Goal: Contribute content: Add original content to the website for others to see

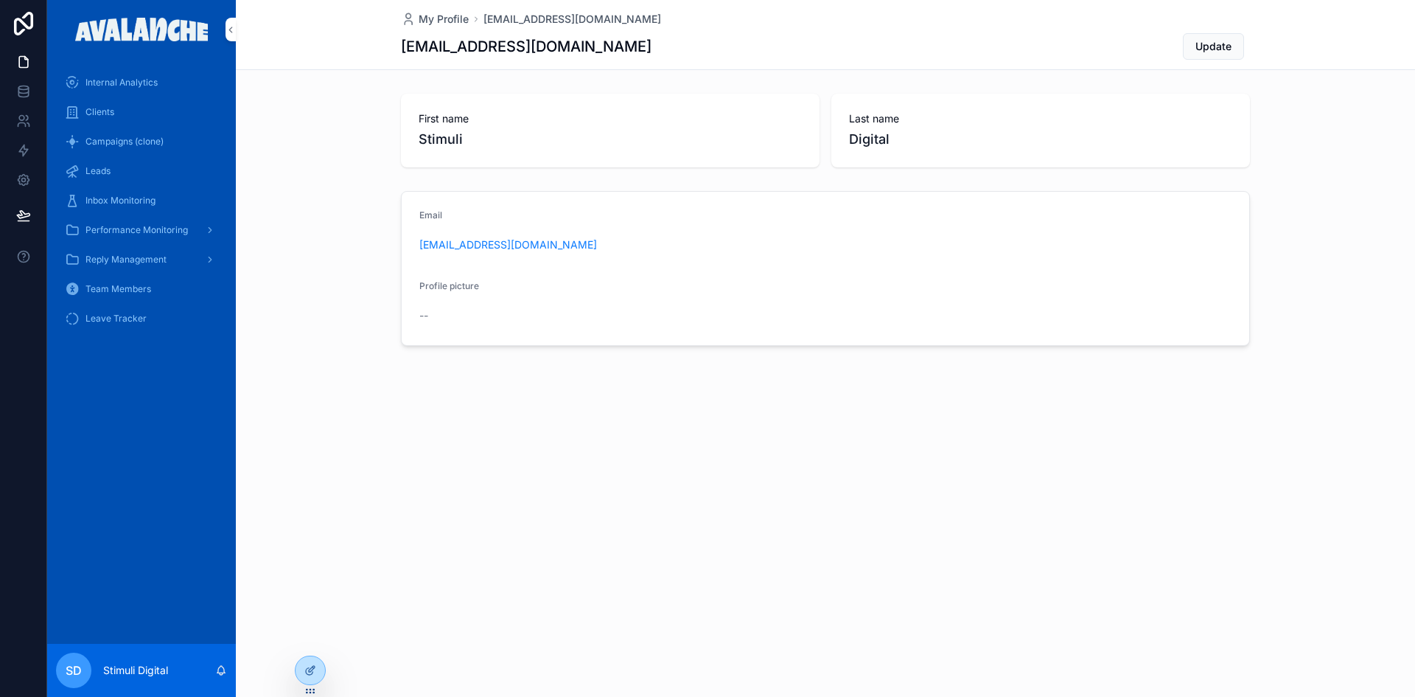
click at [304, 669] on div at bounding box center [310, 670] width 29 height 28
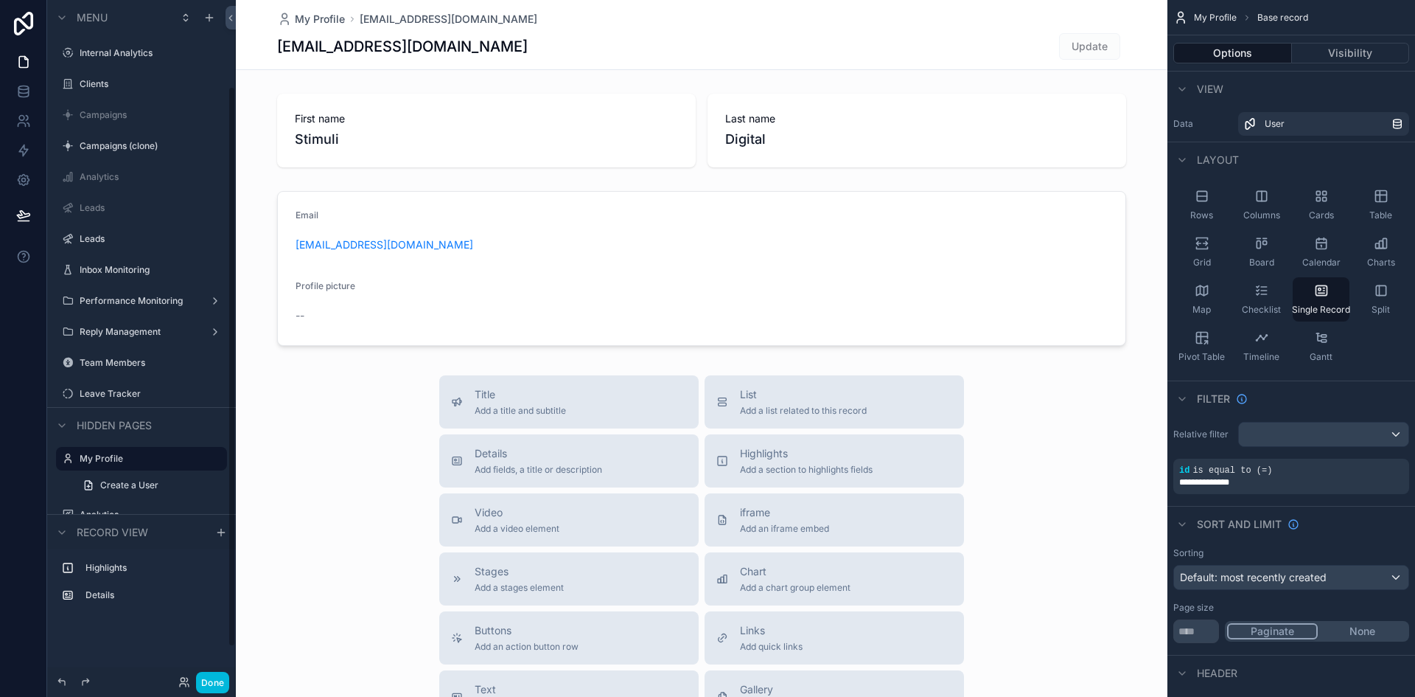
scroll to position [105, 0]
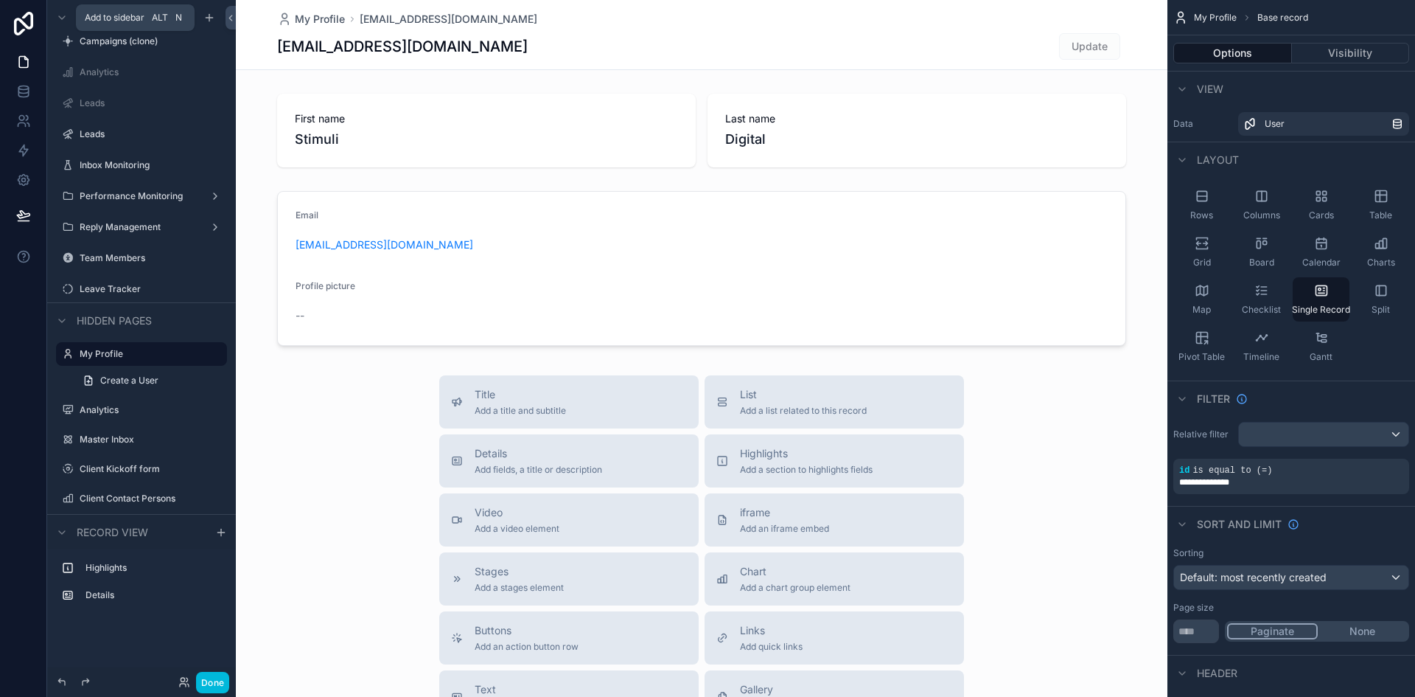
click at [209, 17] on icon "scrollable content" at bounding box center [209, 17] width 0 height 7
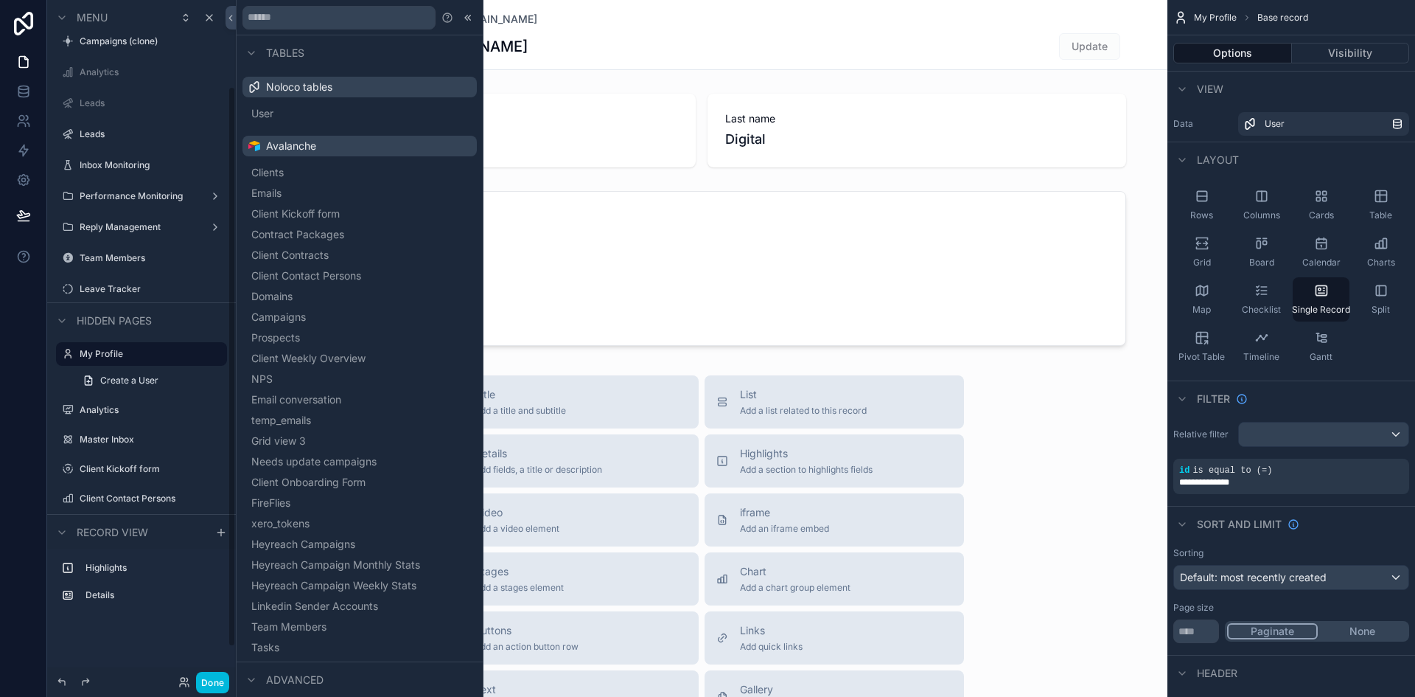
click at [287, 21] on input "text" at bounding box center [339, 18] width 193 height 24
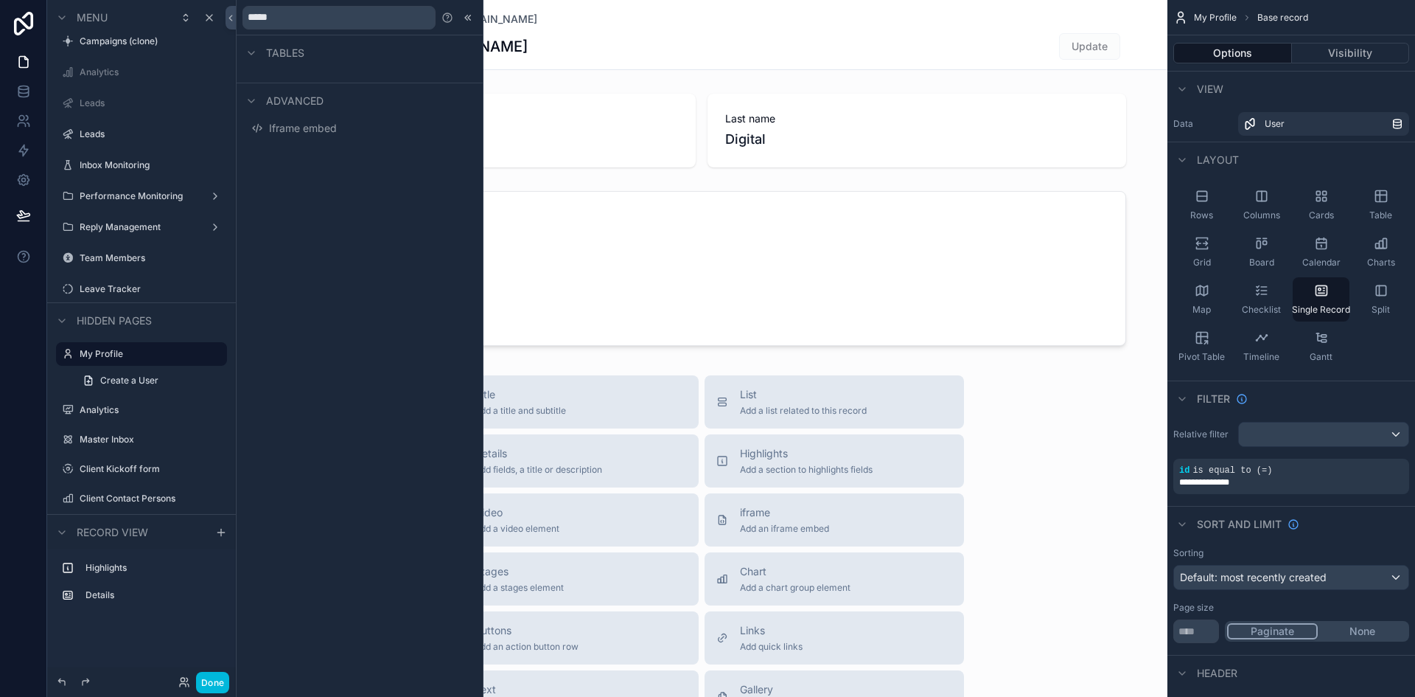
type input "*****"
click at [291, 124] on span "Iframe embed" at bounding box center [303, 128] width 68 height 15
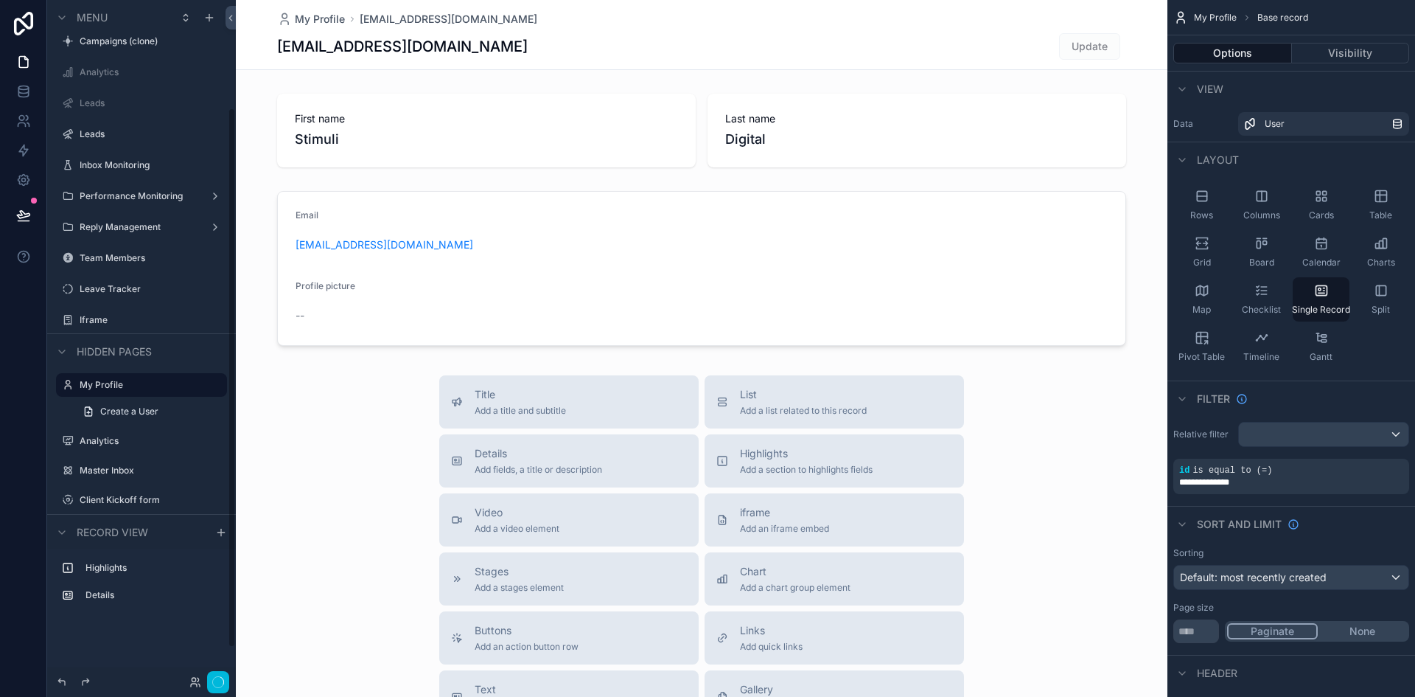
scroll to position [136, 0]
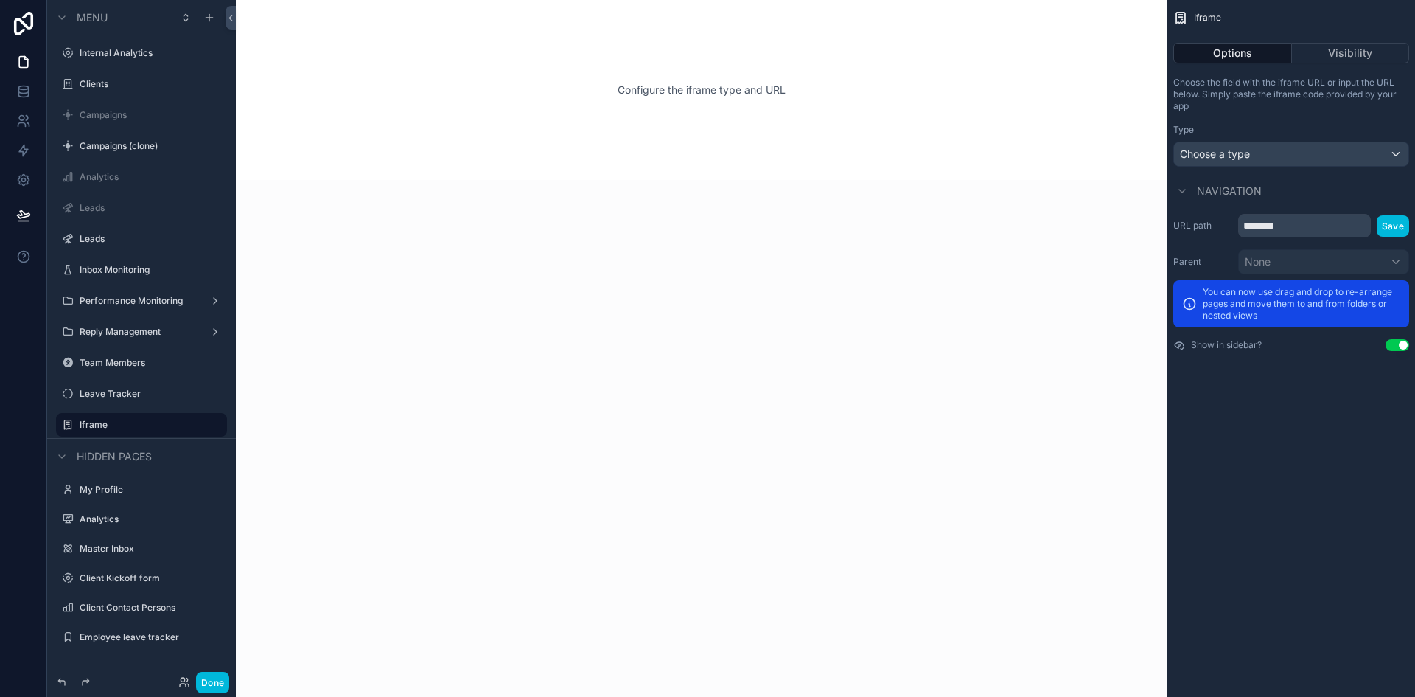
click at [0, 0] on icon "scrollable content" at bounding box center [0, 0] width 0 height 0
click at [105, 427] on input "******" at bounding box center [130, 425] width 100 height 18
type input "**********"
click at [195, 423] on icon "scrollable content" at bounding box center [195, 425] width 12 height 12
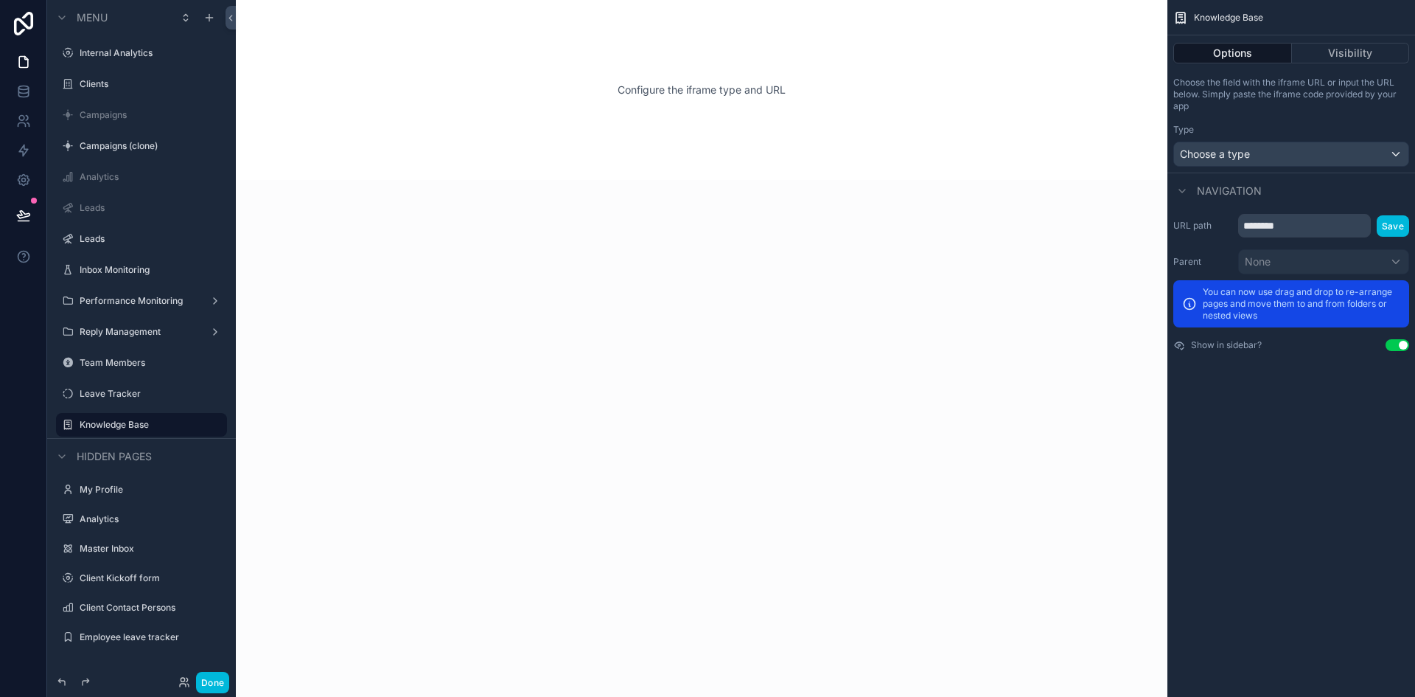
click at [209, 676] on button "Done" at bounding box center [212, 682] width 33 height 21
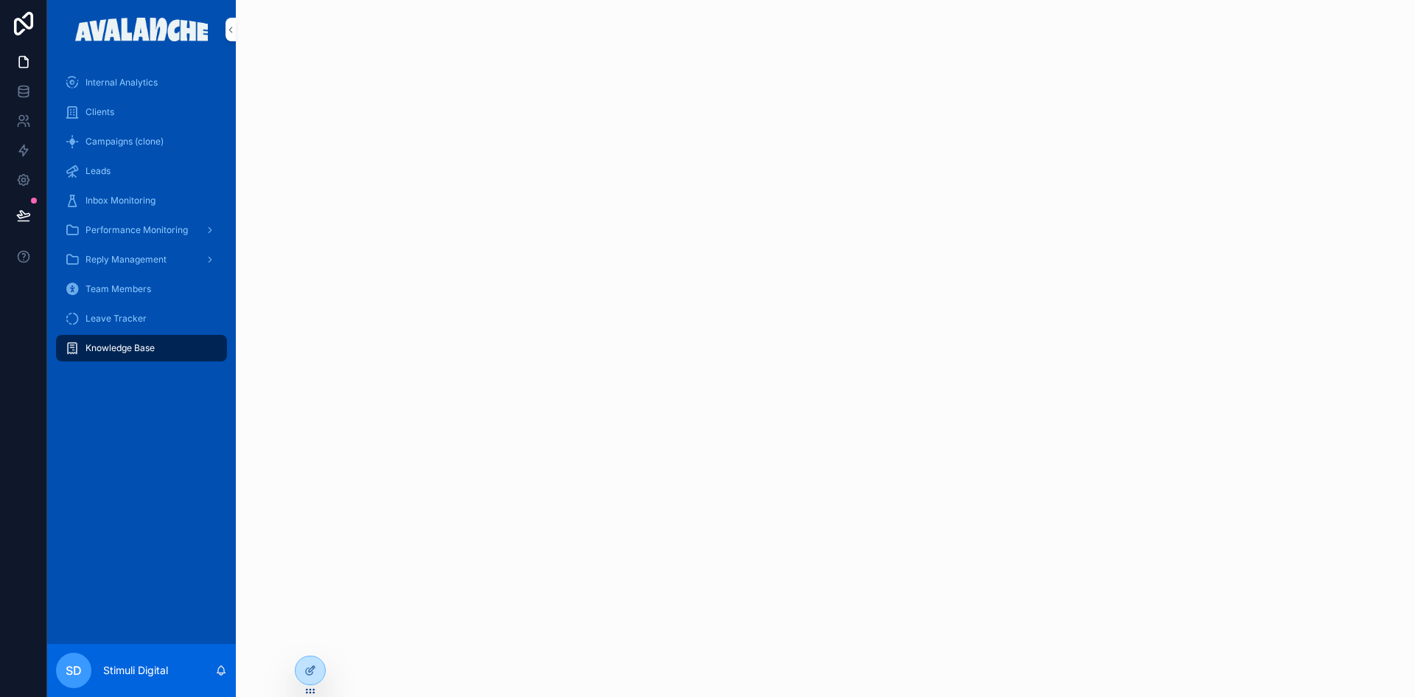
click at [303, 680] on div at bounding box center [310, 670] width 29 height 28
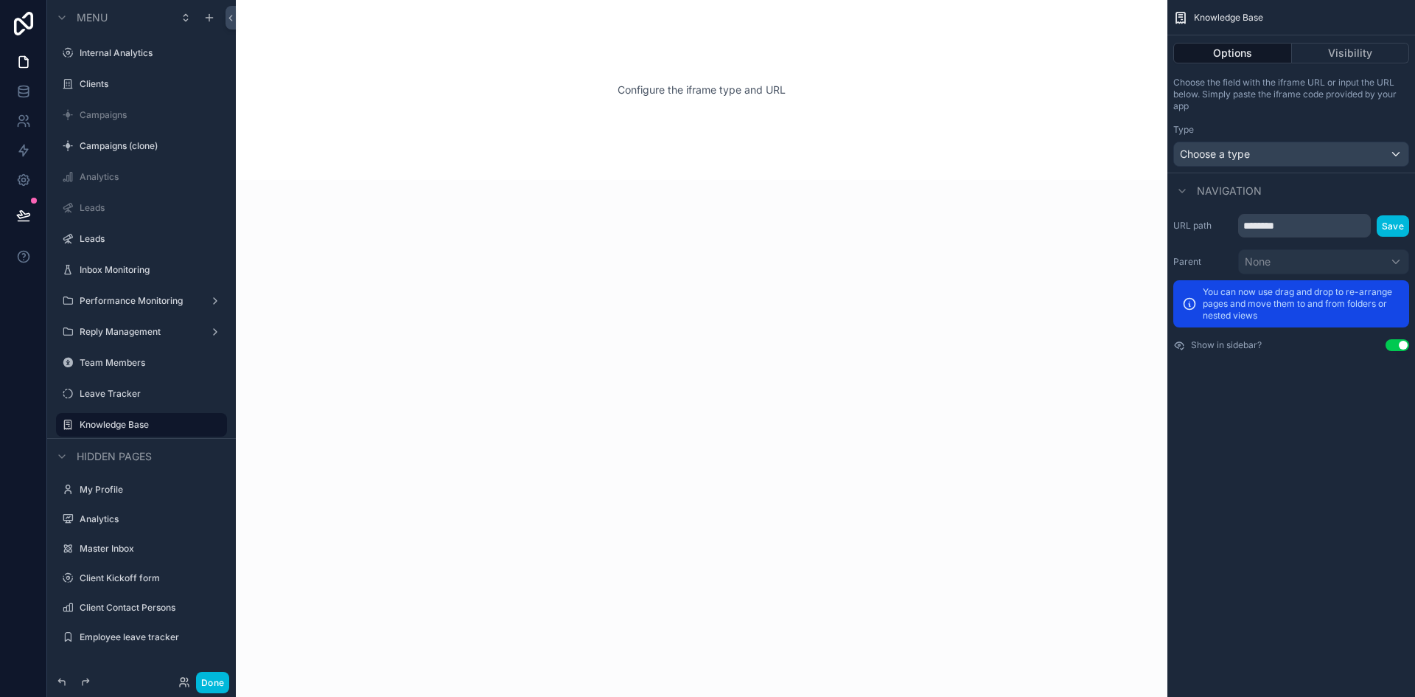
click at [1264, 223] on input "********" at bounding box center [1305, 226] width 133 height 24
click at [1235, 152] on span "Choose a type" at bounding box center [1215, 153] width 70 height 13
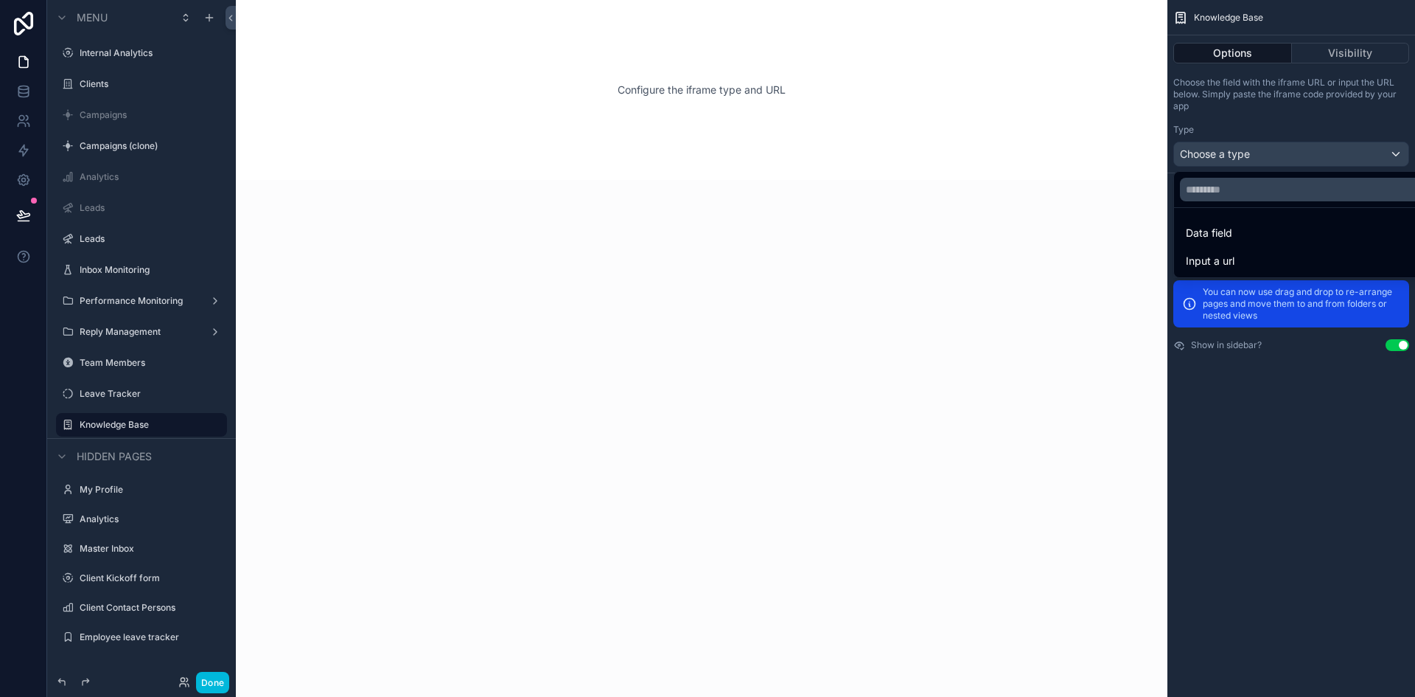
click at [1208, 254] on span "Input a url" at bounding box center [1210, 261] width 49 height 18
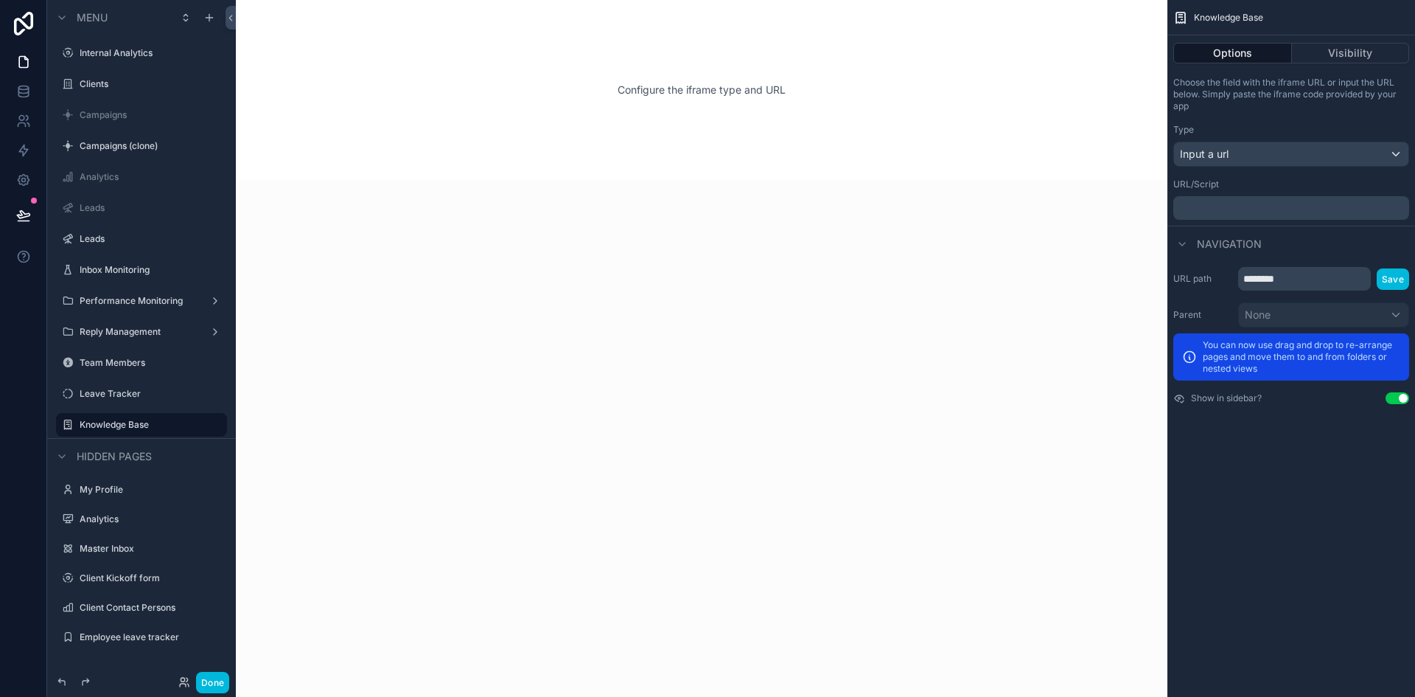
click at [1246, 210] on p "﻿" at bounding box center [1293, 208] width 227 height 12
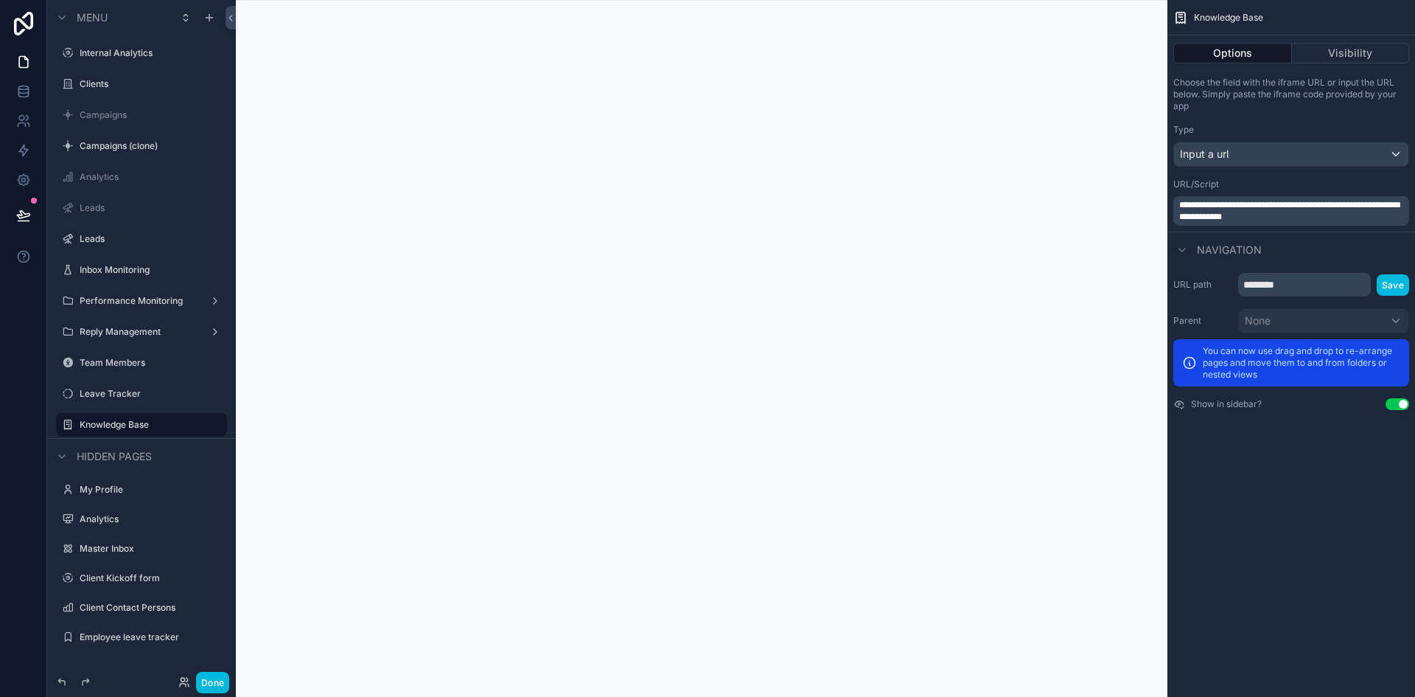
click at [1289, 181] on div "URL/Script" at bounding box center [1292, 184] width 236 height 12
click at [1265, 203] on span "**********" at bounding box center [1290, 211] width 220 height 21
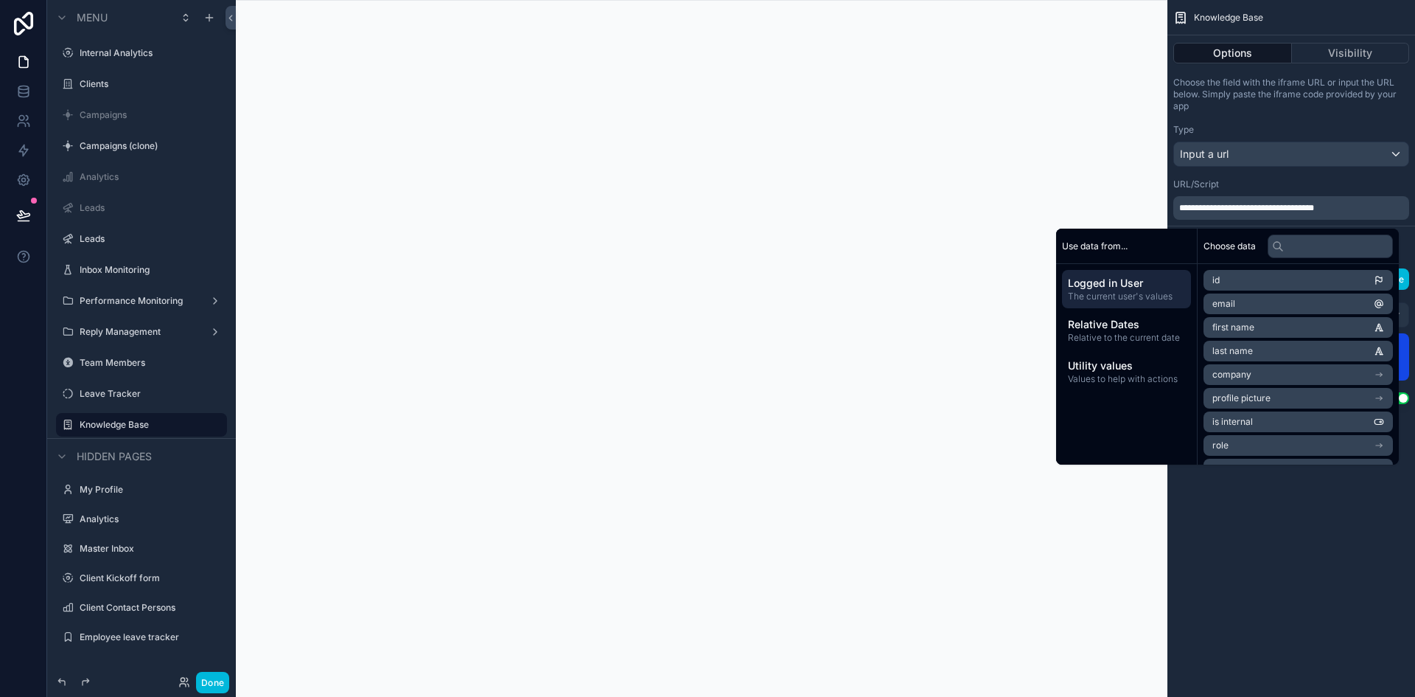
click at [1277, 182] on div "URL/Script" at bounding box center [1292, 184] width 236 height 12
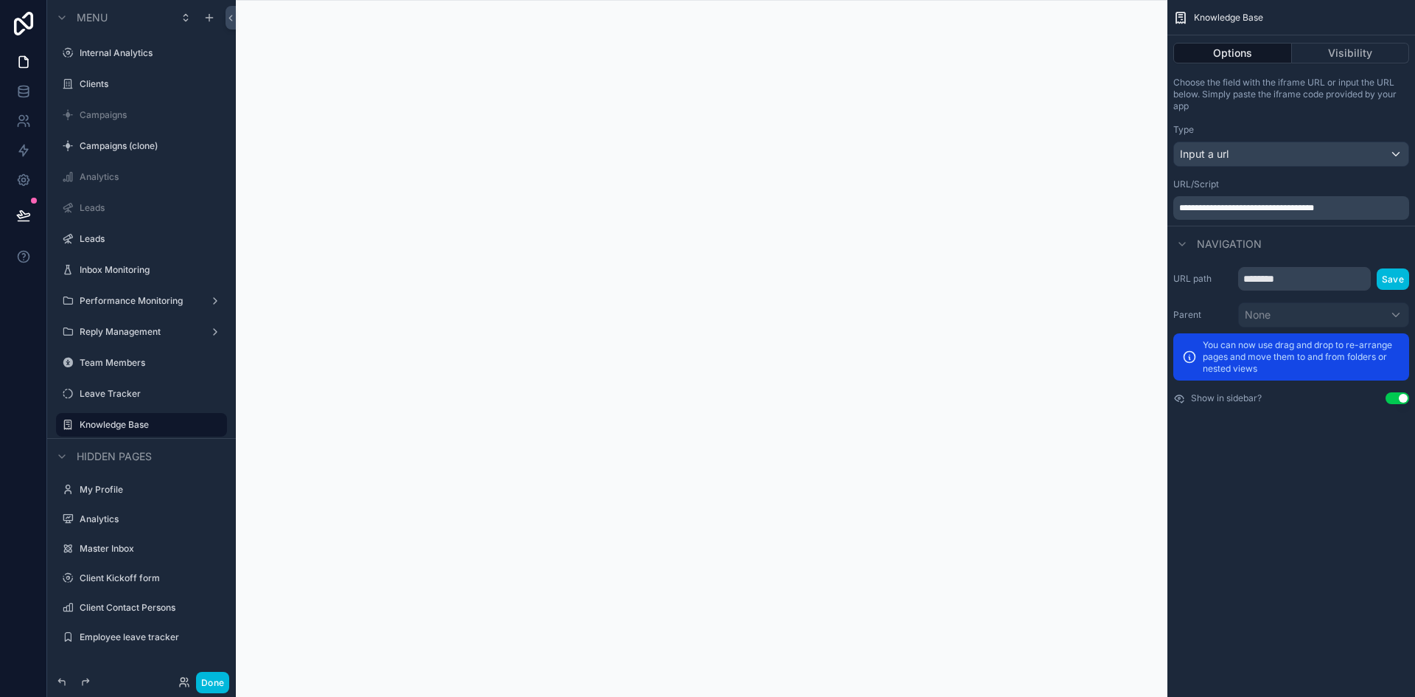
click at [219, 686] on button "Done" at bounding box center [212, 682] width 33 height 21
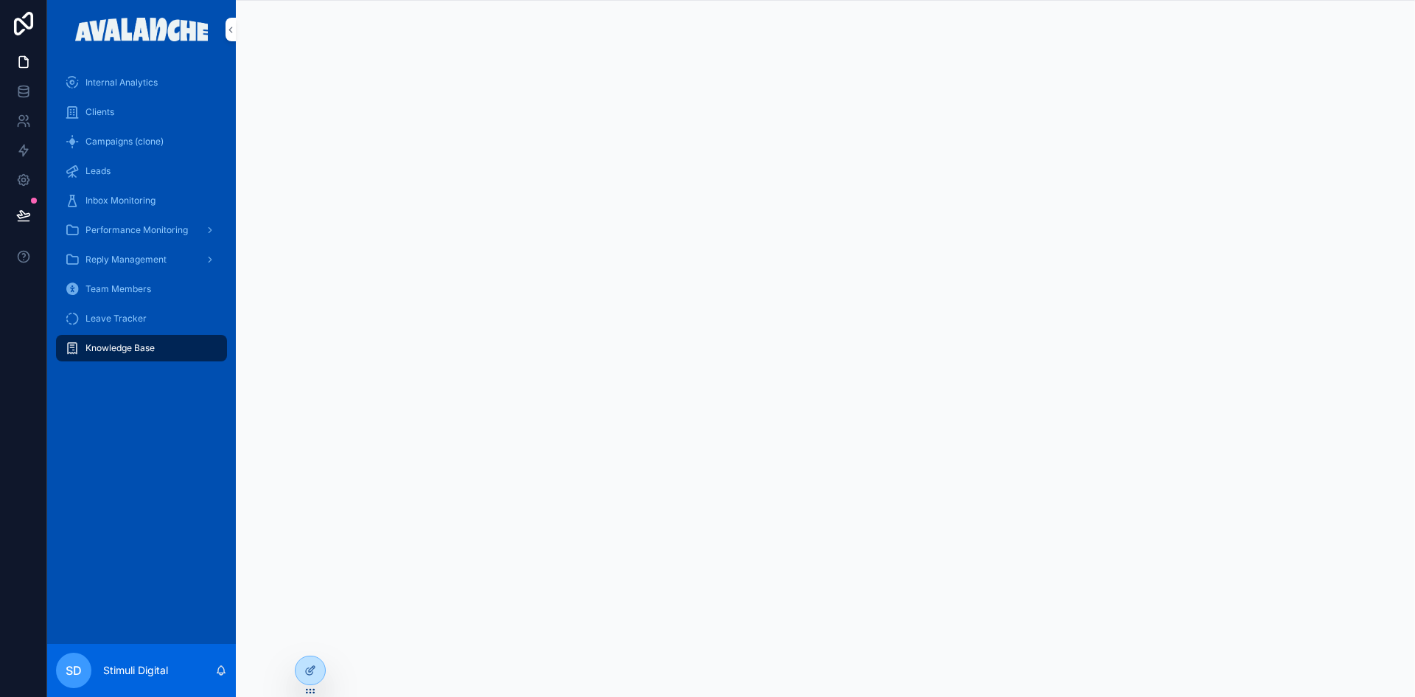
click at [304, 675] on div at bounding box center [310, 670] width 29 height 28
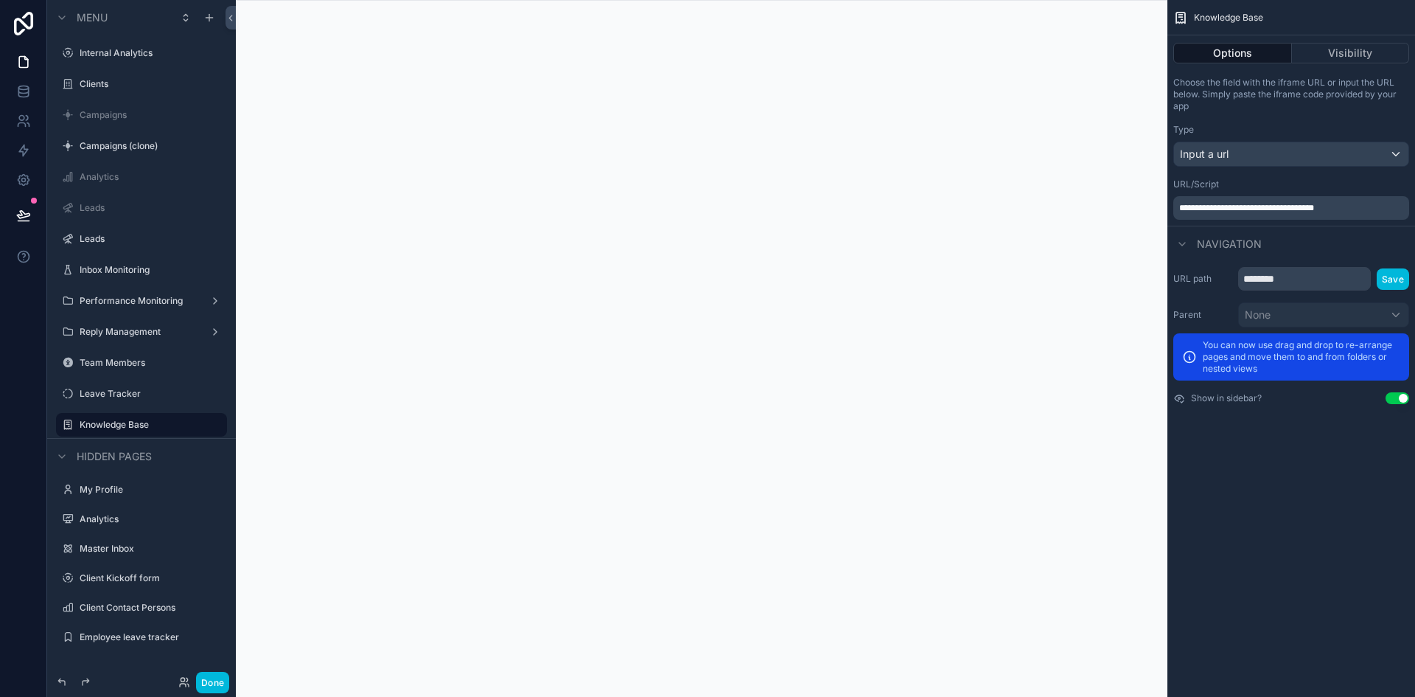
click at [1338, 60] on button "Visibility" at bounding box center [1351, 53] width 118 height 21
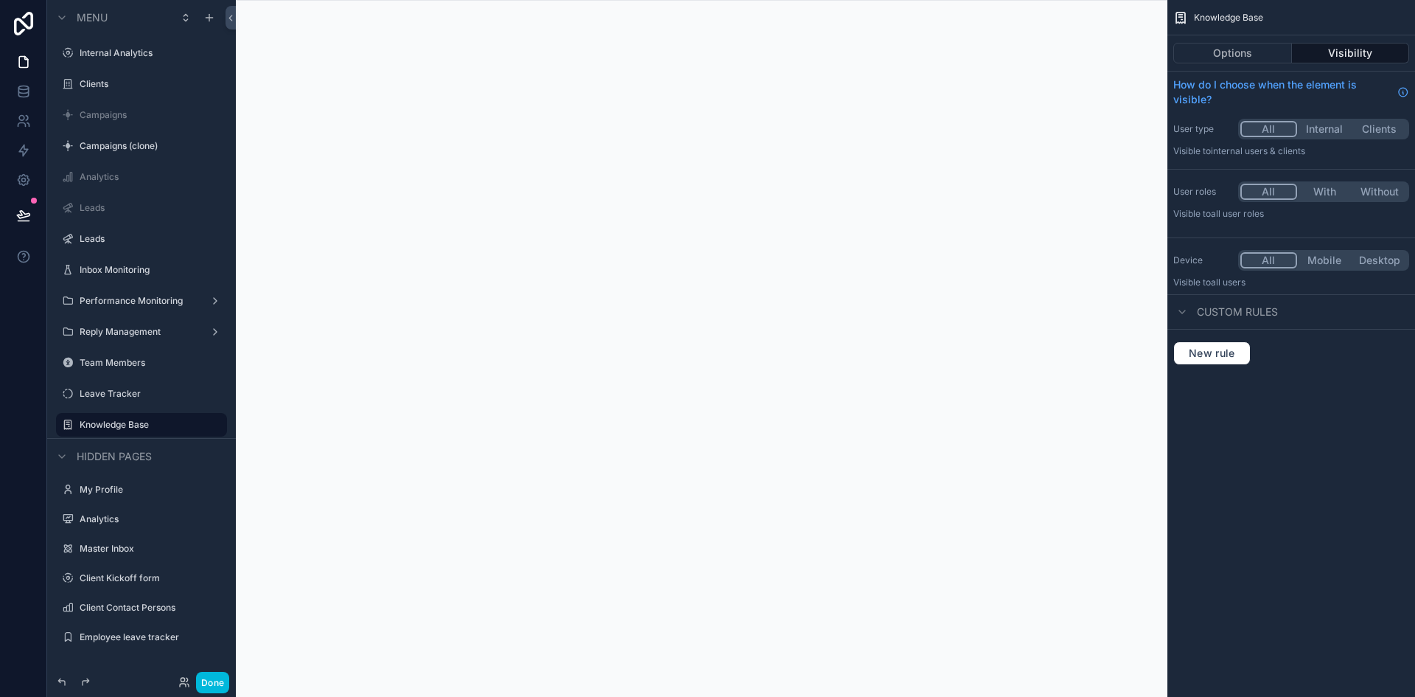
click at [1317, 127] on button "Internal" at bounding box center [1325, 129] width 55 height 16
click at [1309, 195] on button "With" at bounding box center [1325, 192] width 55 height 16
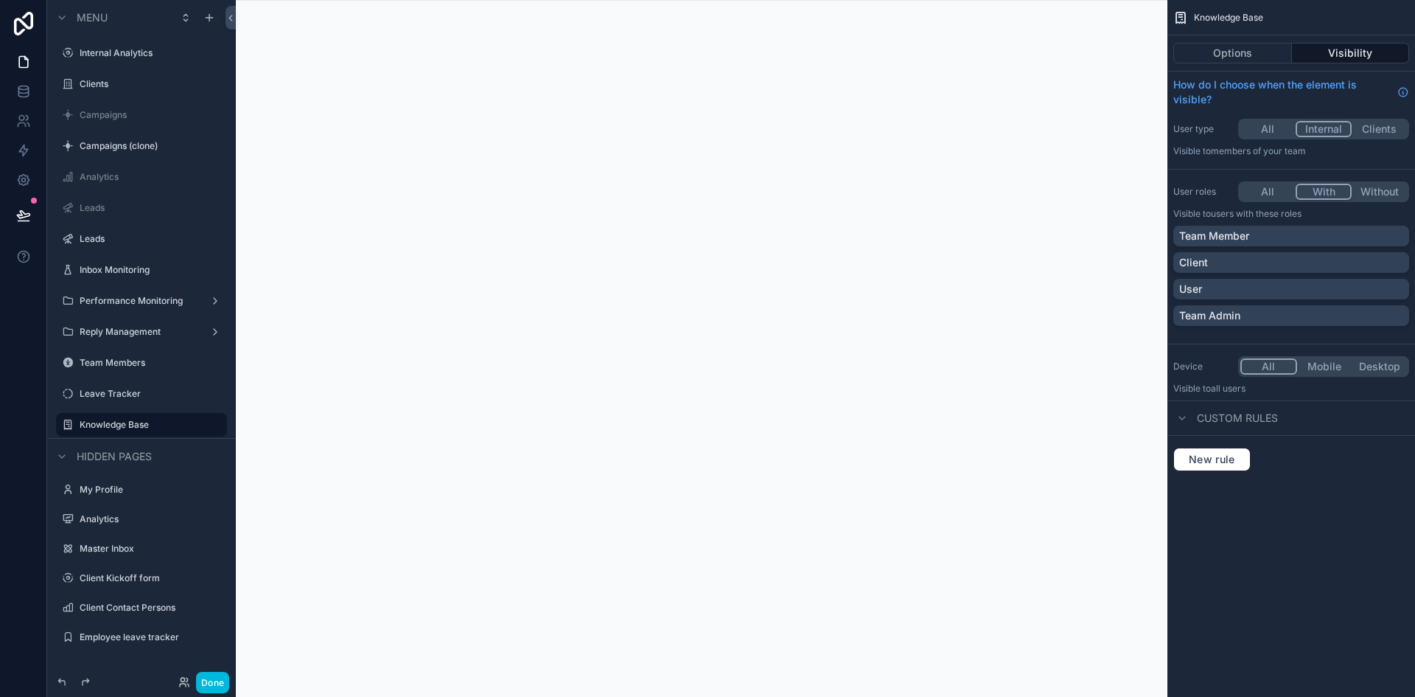
click at [1220, 240] on p "Team Member" at bounding box center [1215, 236] width 70 height 15
click at [1203, 311] on p "Team Admin" at bounding box center [1210, 315] width 61 height 15
click at [228, 679] on button "Done" at bounding box center [212, 682] width 33 height 21
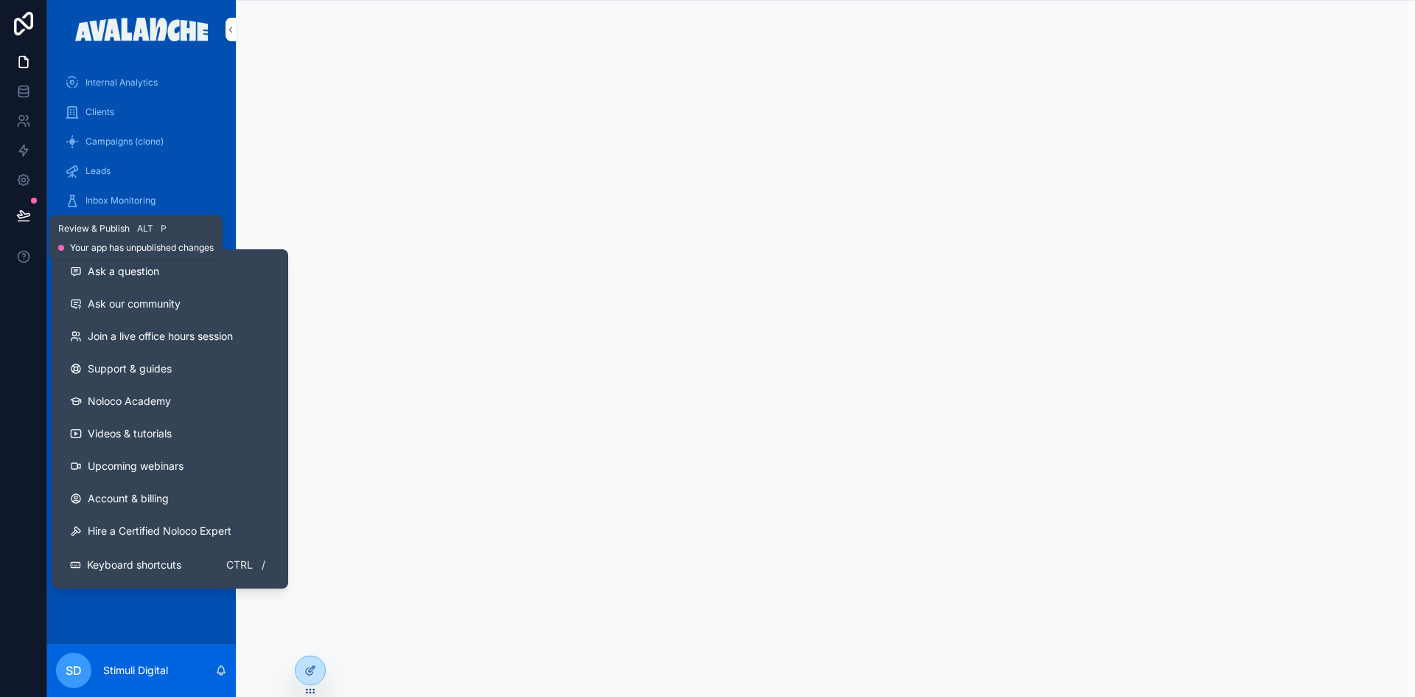
click at [6, 218] on div at bounding box center [23, 215] width 46 height 41
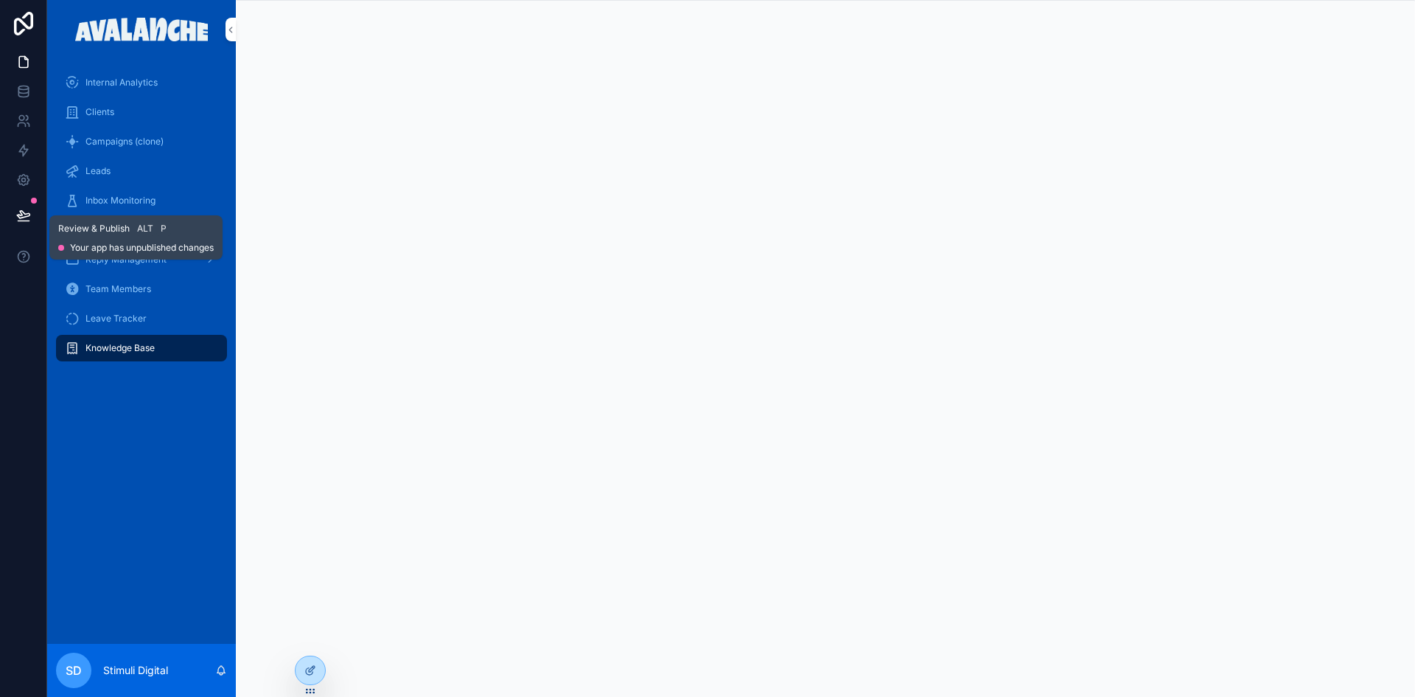
click at [13, 218] on button at bounding box center [23, 215] width 32 height 41
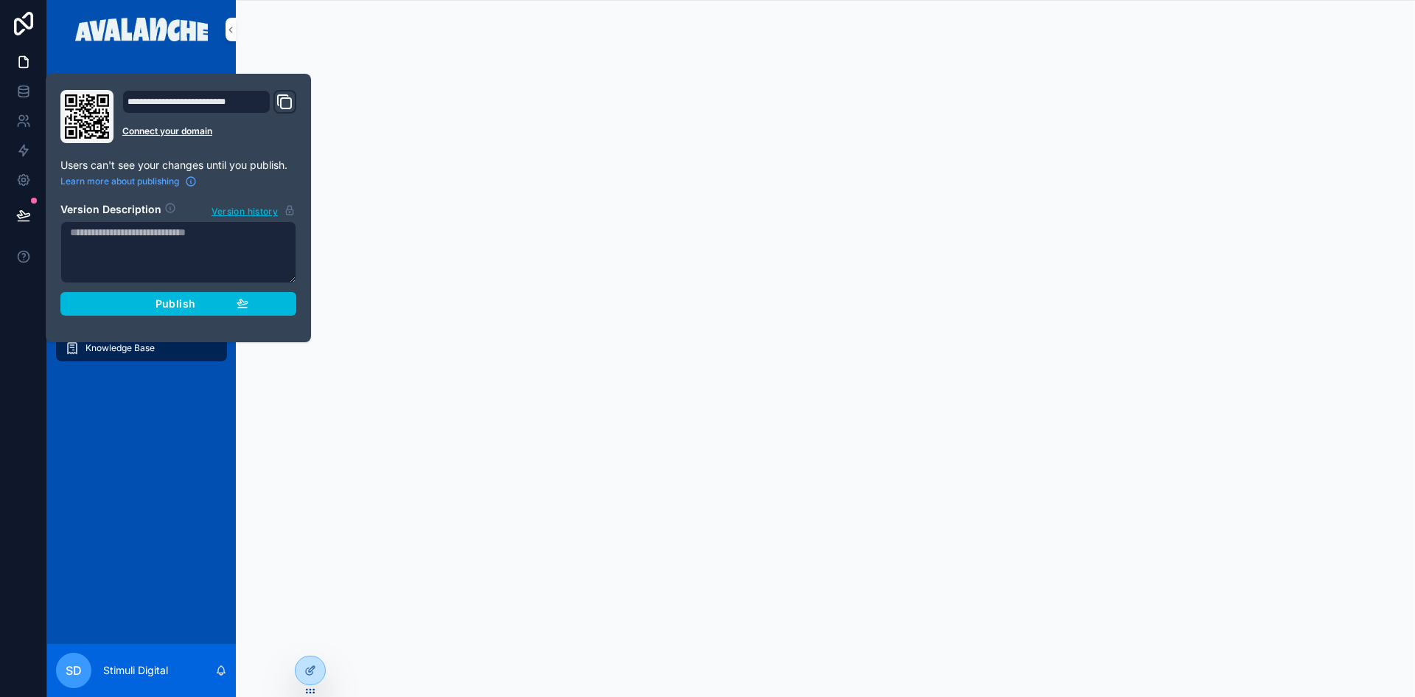
click at [218, 296] on button "Publish" at bounding box center [178, 304] width 236 height 24
